Goal: Transaction & Acquisition: Purchase product/service

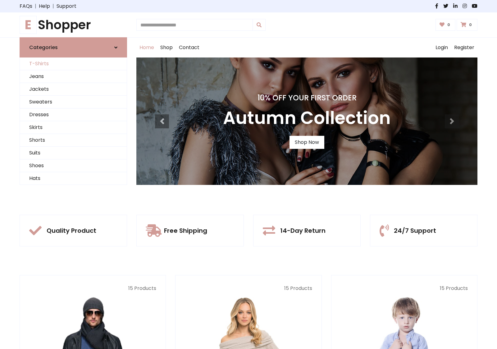
click at [73, 64] on link "T-Shirts" at bounding box center [73, 63] width 107 height 13
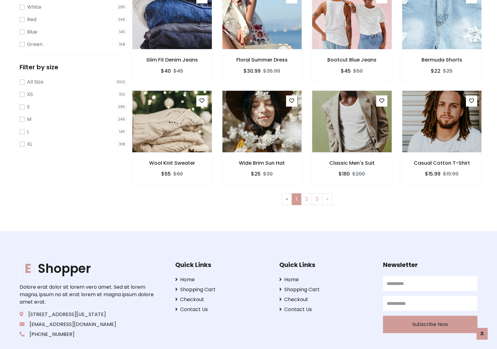
scroll to position [11, 0]
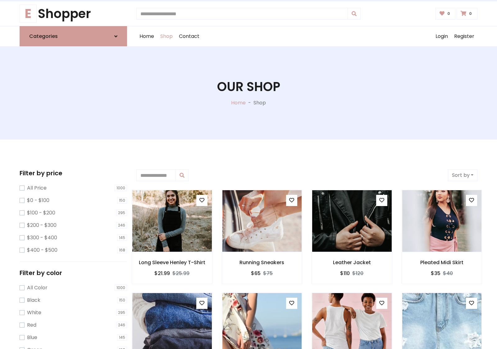
click at [248, 93] on h1 "Our Shop" at bounding box center [248, 86] width 63 height 15
click at [307, 36] on div "Home Shop Contact Log out Login Register" at bounding box center [306, 36] width 341 height 20
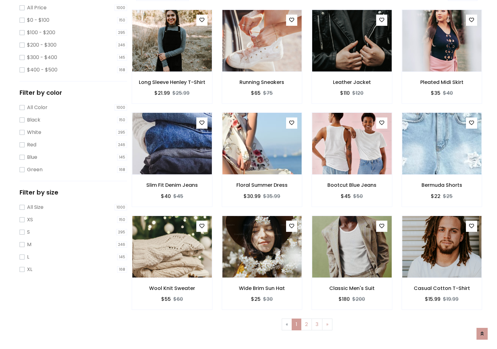
scroll to position [170, 0]
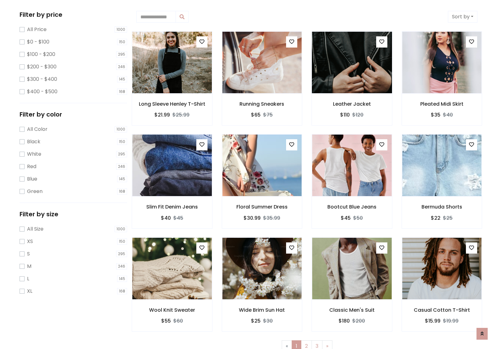
click at [352, 62] on img at bounding box center [351, 62] width 95 height 149
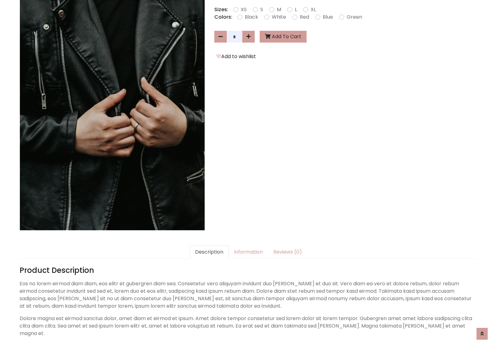
scroll to position [152, 0]
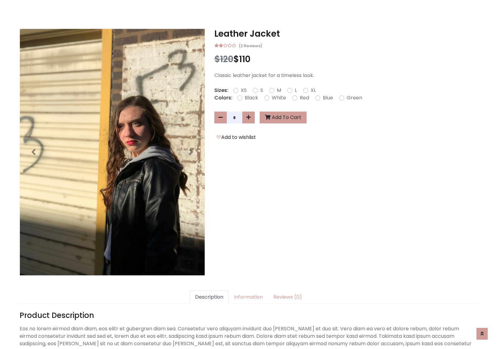
click at [346, 34] on h3 "Leather Jacket" at bounding box center [345, 34] width 263 height 11
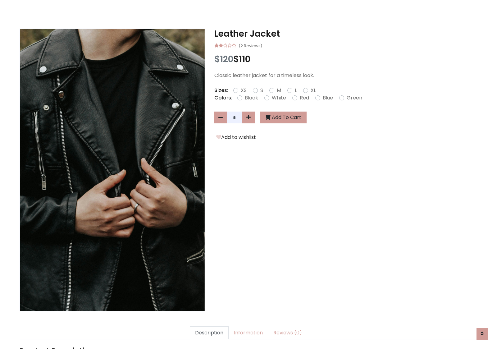
click at [346, 34] on h3 "Leather Jacket" at bounding box center [345, 34] width 263 height 11
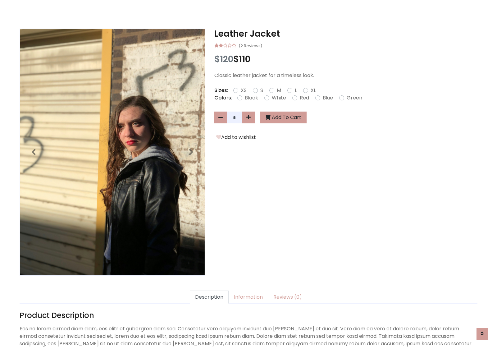
click at [346, 34] on h3 "Leather Jacket" at bounding box center [345, 34] width 263 height 11
